Goal: Task Accomplishment & Management: Manage account settings

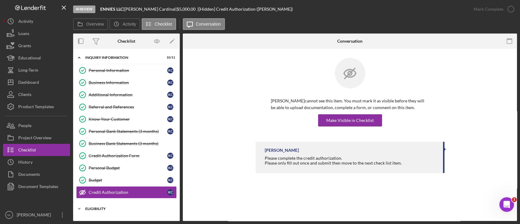
click at [124, 206] on div "Icon/Expander Eligibility 4 / 4" at bounding box center [126, 209] width 107 height 12
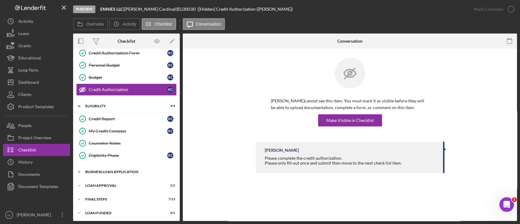
click at [112, 170] on div "BUSINESS LOAN APPLICATION" at bounding box center [128, 172] width 87 height 4
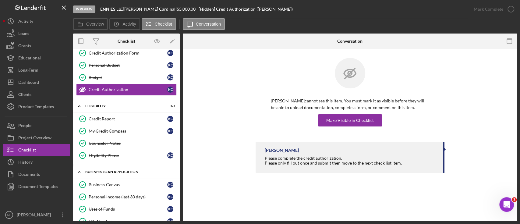
scroll to position [239, 0]
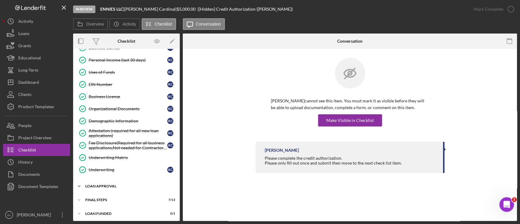
click at [110, 184] on div "Loan Approval" at bounding box center [128, 186] width 87 height 4
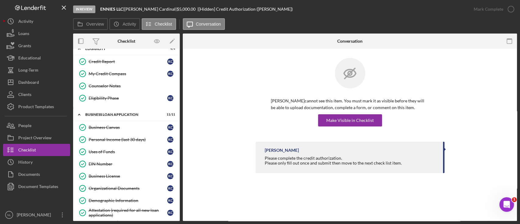
scroll to position [267, 0]
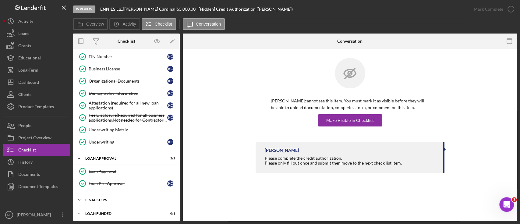
click at [111, 202] on div "Icon/Expander Final Steps 7 / 13" at bounding box center [126, 200] width 107 height 12
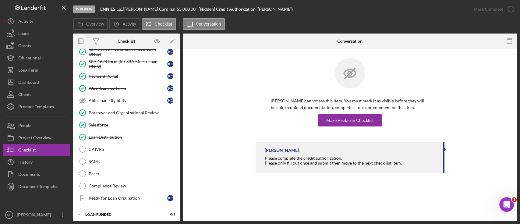
scroll to position [0, 0]
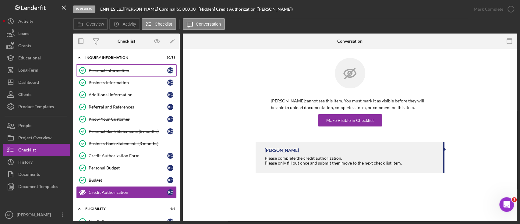
click at [97, 69] on div "Personal Information" at bounding box center [128, 70] width 79 height 5
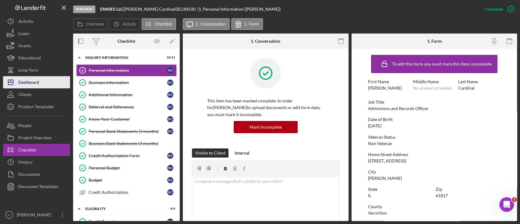
click at [53, 83] on button "Icon/Dashboard Dashboard" at bounding box center [36, 82] width 67 height 12
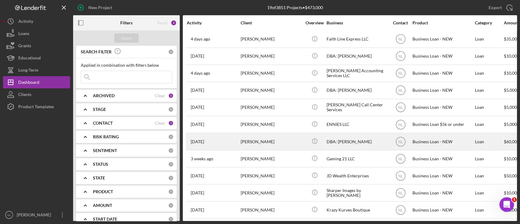
scroll to position [141, 0]
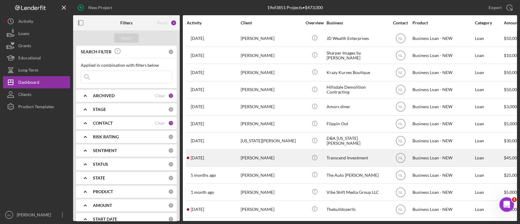
click at [271, 153] on div "[PERSON_NAME]" at bounding box center [271, 158] width 61 height 16
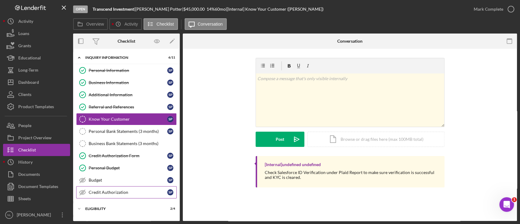
scroll to position [51, 0]
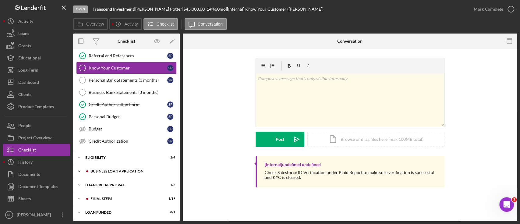
click at [126, 167] on div "Icon/Expander BUSINESS LOAN APPLICATION 16 / 27" at bounding box center [126, 171] width 107 height 12
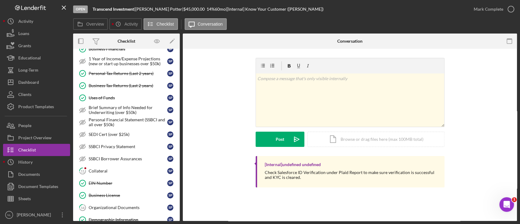
scroll to position [382, 0]
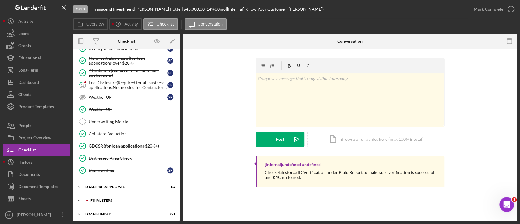
click at [136, 199] on div "FINAL STEPS" at bounding box center [131, 201] width 82 height 4
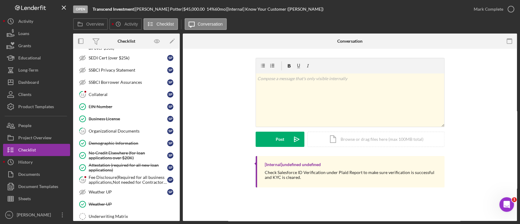
scroll to position [0, 0]
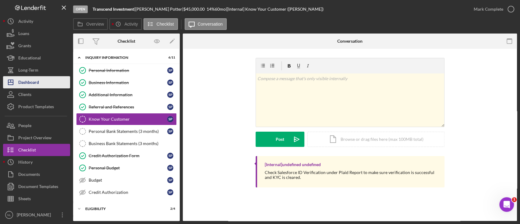
click at [56, 84] on button "Icon/Dashboard Dashboard" at bounding box center [36, 82] width 67 height 12
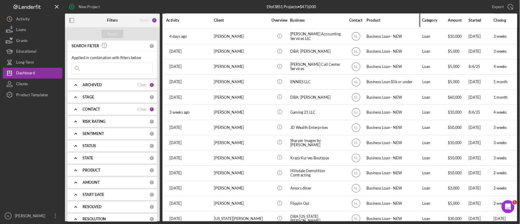
scroll to position [32, 0]
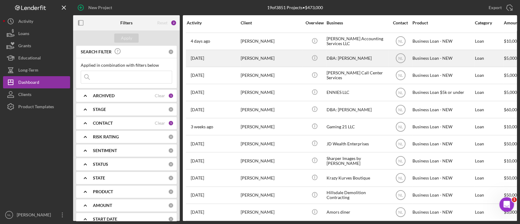
click at [271, 60] on div "[PERSON_NAME]" at bounding box center [271, 58] width 61 height 16
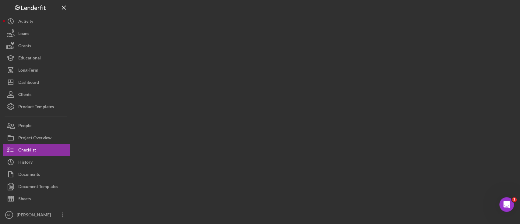
click at [151, 79] on div at bounding box center [295, 110] width 444 height 221
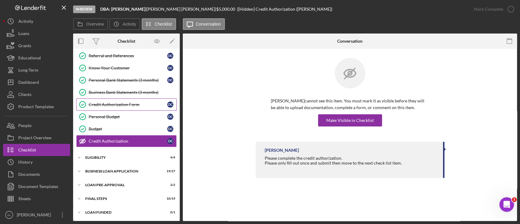
click at [129, 100] on link "Credit Authorization Form Credit Authorization Form D C" at bounding box center [126, 104] width 101 height 12
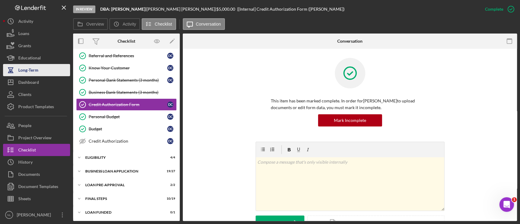
scroll to position [51, 0]
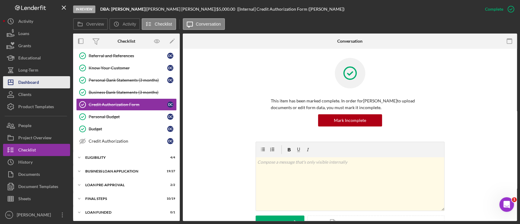
click at [25, 87] on div "Dashboard" at bounding box center [28, 83] width 21 height 14
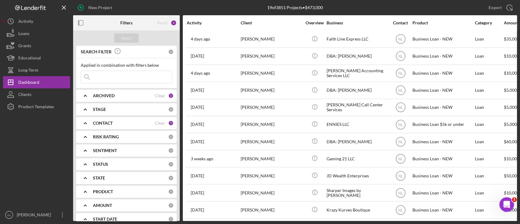
click at [99, 92] on div "ARCHIVED Clear 1" at bounding box center [133, 96] width 81 height 12
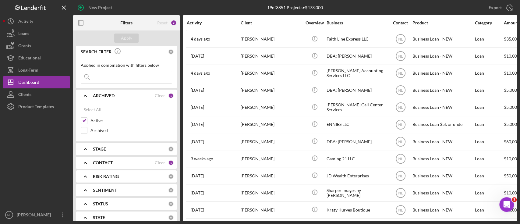
click at [99, 92] on div "ARCHIVED Clear 1" at bounding box center [133, 96] width 81 height 12
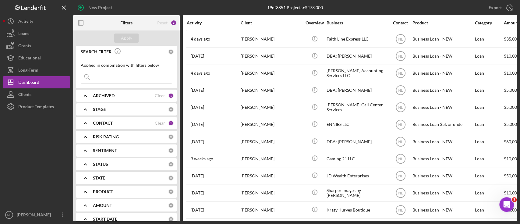
click at [103, 121] on b "CONTACT" at bounding box center [103, 123] width 20 height 5
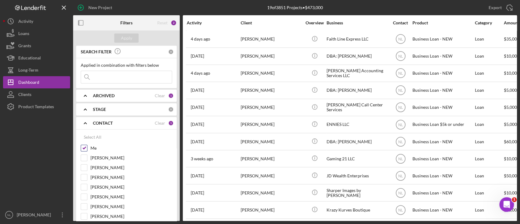
click at [86, 148] on input "Me" at bounding box center [84, 148] width 6 height 6
checkbox input "false"
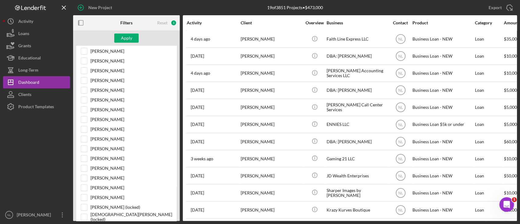
scroll to position [117, 0]
click at [84, 186] on input "[PERSON_NAME]" at bounding box center [84, 187] width 6 height 6
checkbox input "true"
click at [123, 38] on div "Apply" at bounding box center [126, 38] width 11 height 9
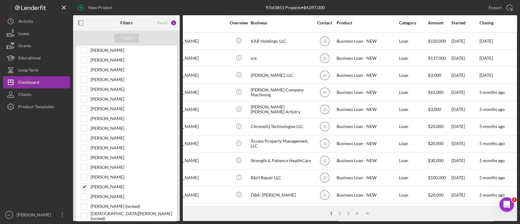
scroll to position [258, 198]
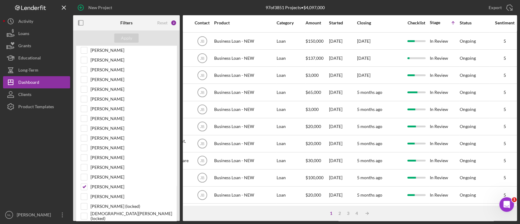
click at [249, 73] on div "Business Loan - NEW" at bounding box center [244, 75] width 61 height 16
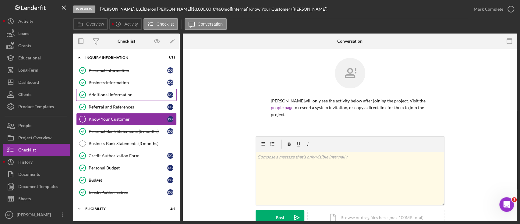
click at [99, 89] on link "Additional Information Additional Information D G" at bounding box center [126, 95] width 101 height 12
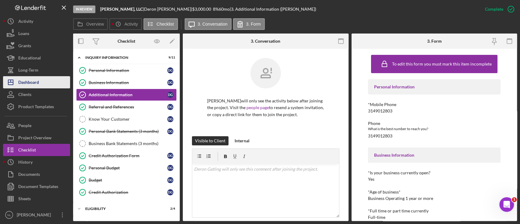
click at [43, 87] on button "Icon/Dashboard Dashboard" at bounding box center [36, 82] width 67 height 12
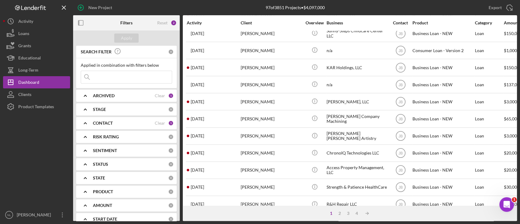
scroll to position [258, 0]
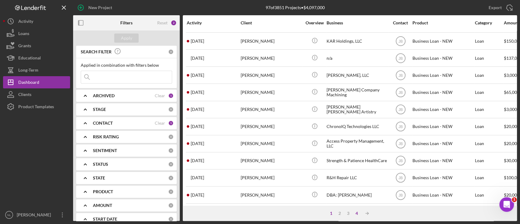
click at [357, 214] on div "4" at bounding box center [356, 213] width 9 height 5
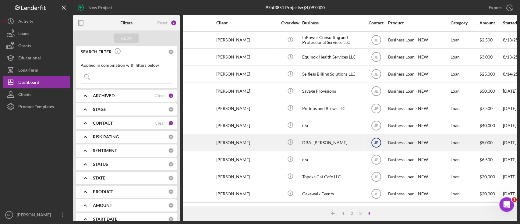
scroll to position [207, 0]
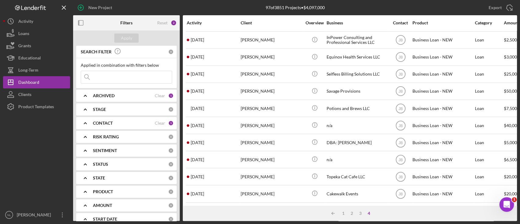
click at [359, 216] on div "3" at bounding box center [360, 213] width 9 height 5
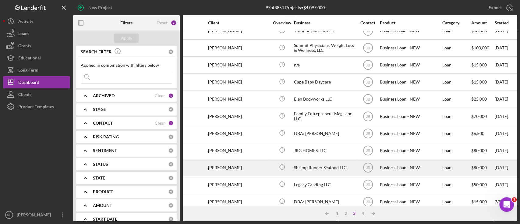
scroll to position [196, 31]
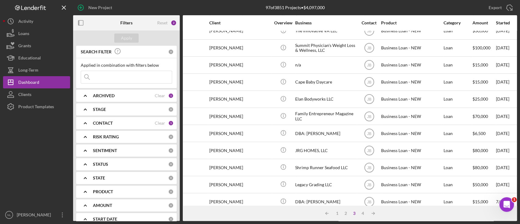
click at [89, 99] on icon "Icon/Expander" at bounding box center [85, 95] width 15 height 15
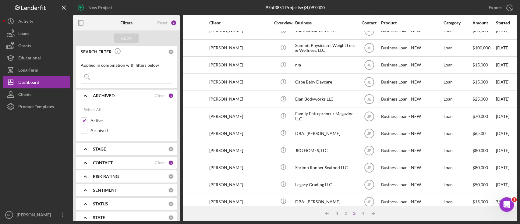
click at [89, 99] on icon "Icon/Expander" at bounding box center [85, 95] width 15 height 15
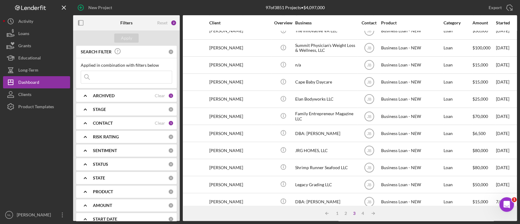
click at [93, 118] on div "CONTACT Clear 1" at bounding box center [133, 123] width 81 height 12
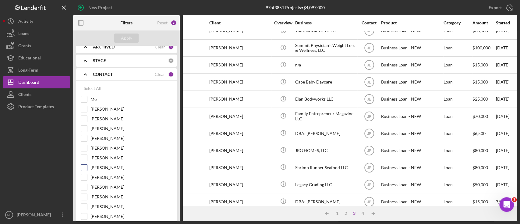
scroll to position [140, 0]
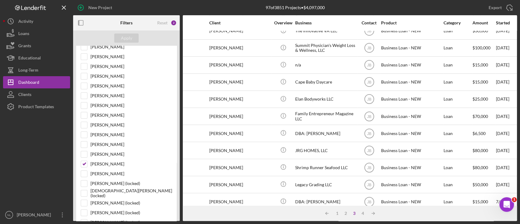
click at [79, 162] on div "Select All Me [PERSON_NAME] [PERSON_NAME] [PERSON_NAME] [PERSON_NAME] [PERSON_N…" at bounding box center [126, 218] width 101 height 459
click at [83, 163] on input "[PERSON_NAME]" at bounding box center [84, 164] width 6 height 6
checkbox input "false"
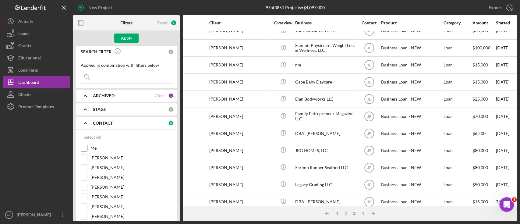
click at [83, 148] on input "Me" at bounding box center [84, 148] width 6 height 6
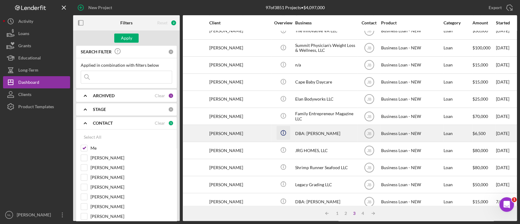
scroll to position [0, 31]
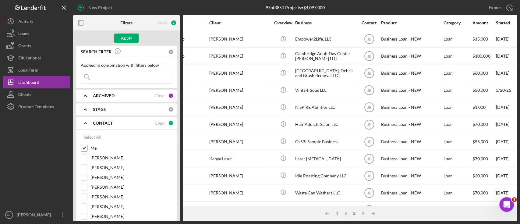
click at [84, 150] on input "Me" at bounding box center [84, 148] width 6 height 6
checkbox input "false"
click at [83, 185] on input "[PERSON_NAME]" at bounding box center [84, 187] width 6 height 6
click at [116, 35] on button "Apply" at bounding box center [126, 38] width 24 height 9
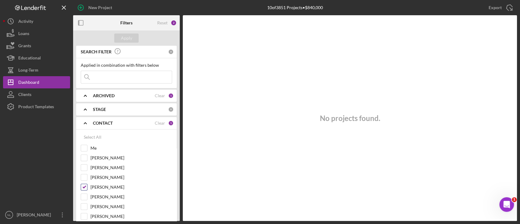
click at [82, 187] on input "[PERSON_NAME]" at bounding box center [84, 187] width 6 height 6
checkbox input "false"
click at [85, 148] on input "Me" at bounding box center [84, 148] width 6 height 6
click at [84, 148] on input "Me" at bounding box center [84, 148] width 6 height 6
checkbox input "false"
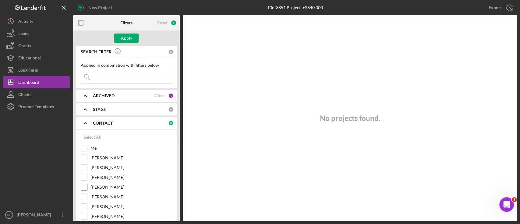
click at [84, 188] on input "[PERSON_NAME]" at bounding box center [84, 187] width 6 height 6
click at [83, 184] on input "[PERSON_NAME]" at bounding box center [84, 187] width 6 height 6
checkbox input "false"
click at [84, 150] on input "Me" at bounding box center [84, 148] width 6 height 6
checkbox input "true"
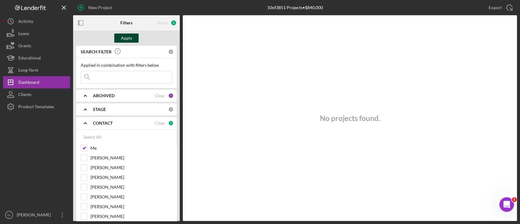
click at [131, 39] on div "Apply" at bounding box center [126, 38] width 11 height 9
click at [90, 92] on icon "Icon/Expander" at bounding box center [85, 95] width 15 height 15
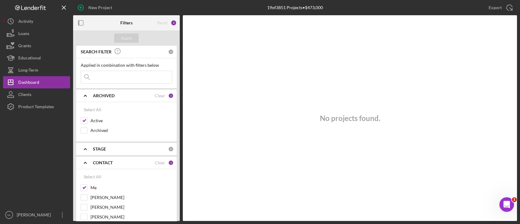
click at [90, 153] on icon "Icon/Expander" at bounding box center [85, 148] width 15 height 15
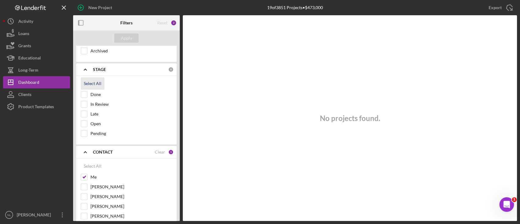
scroll to position [27, 0]
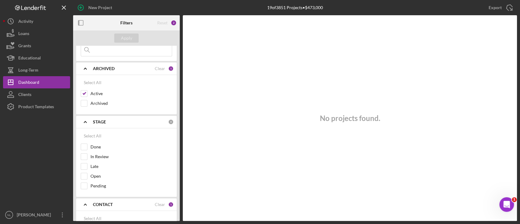
click at [103, 124] on div "STAGE 0" at bounding box center [133, 121] width 81 height 5
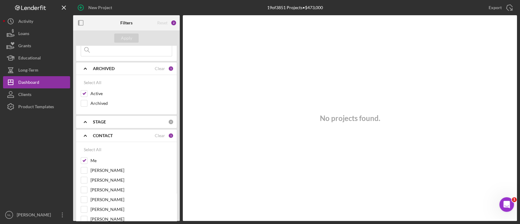
scroll to position [0, 0]
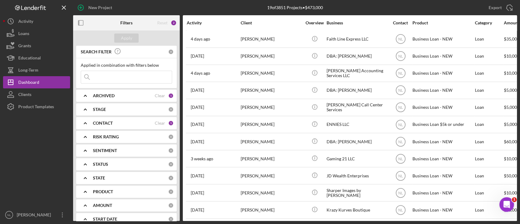
click at [112, 74] on input at bounding box center [126, 77] width 91 height 12
